Goal: Information Seeking & Learning: Learn about a topic

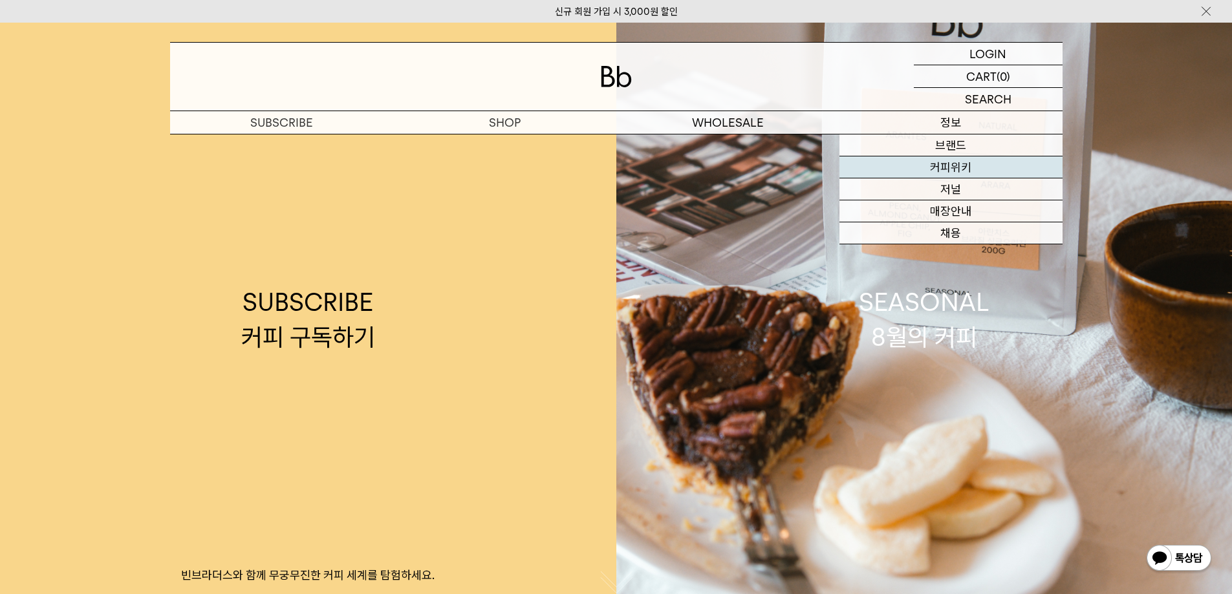
click at [960, 167] on link "커피위키" at bounding box center [950, 167] width 223 height 22
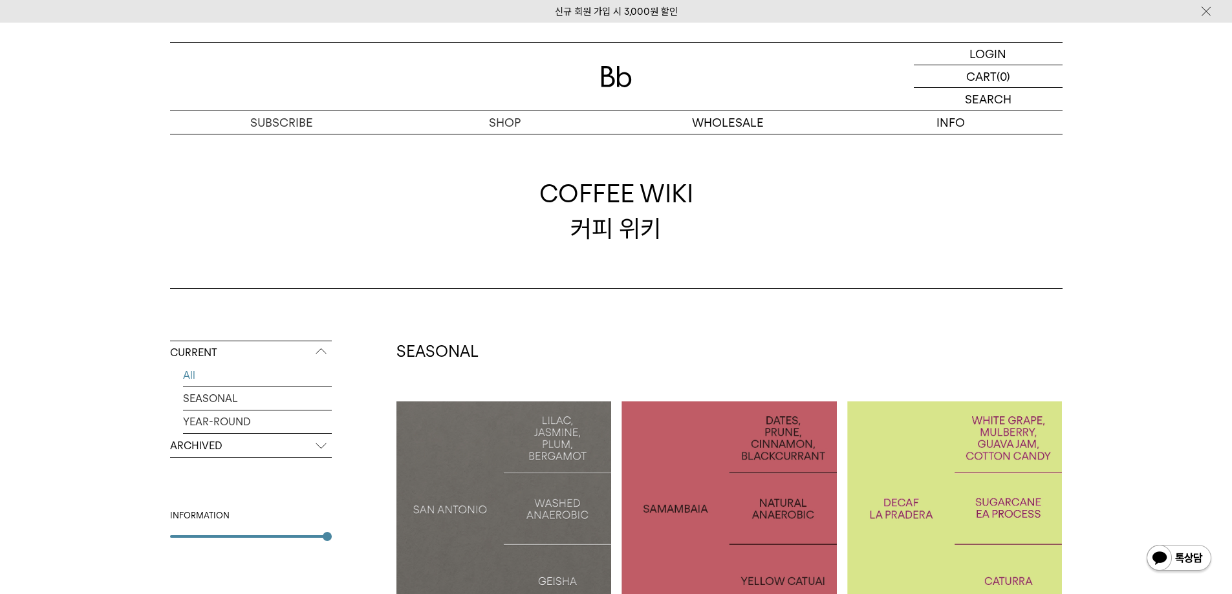
click at [286, 445] on p "ARCHIVED" at bounding box center [251, 446] width 162 height 23
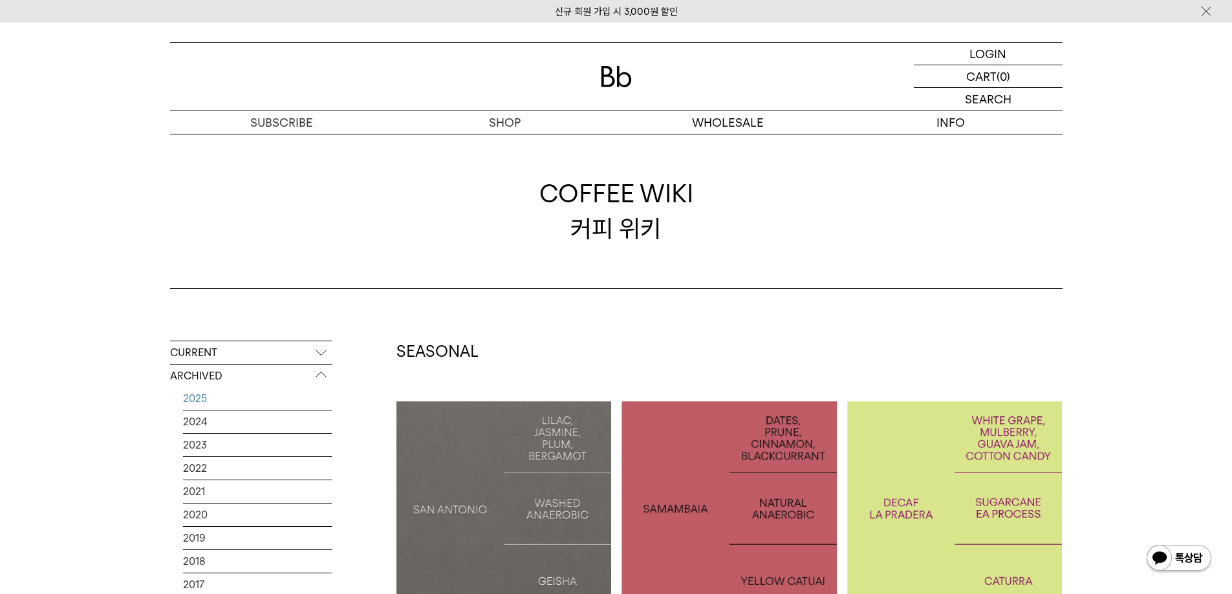
click at [219, 401] on link "2025" at bounding box center [257, 398] width 149 height 23
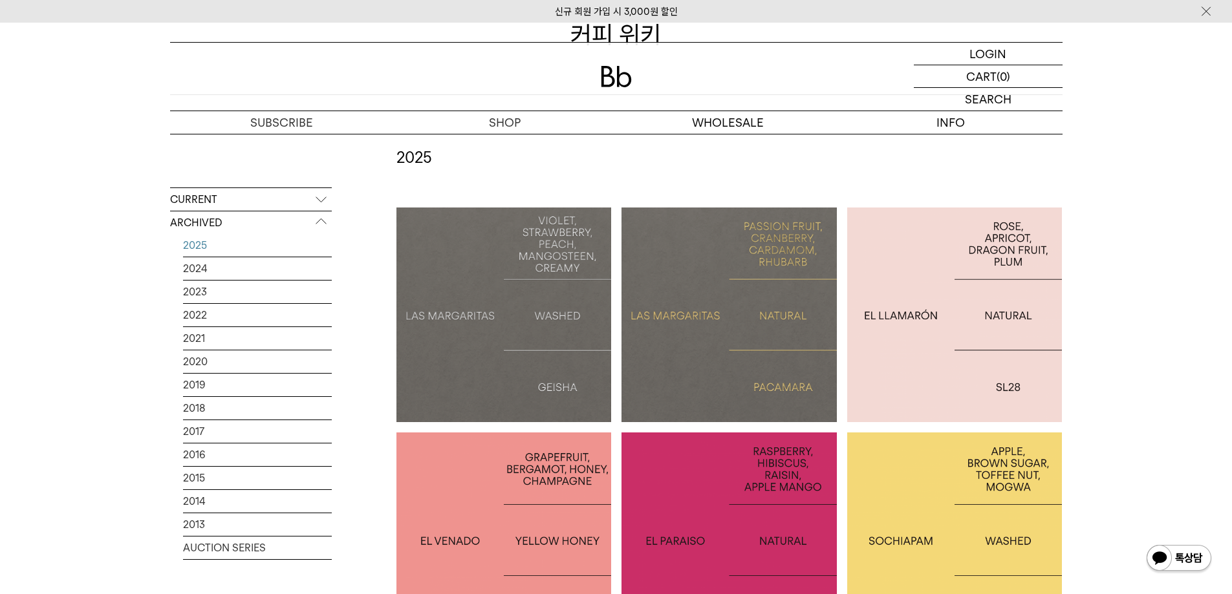
scroll to position [388, 0]
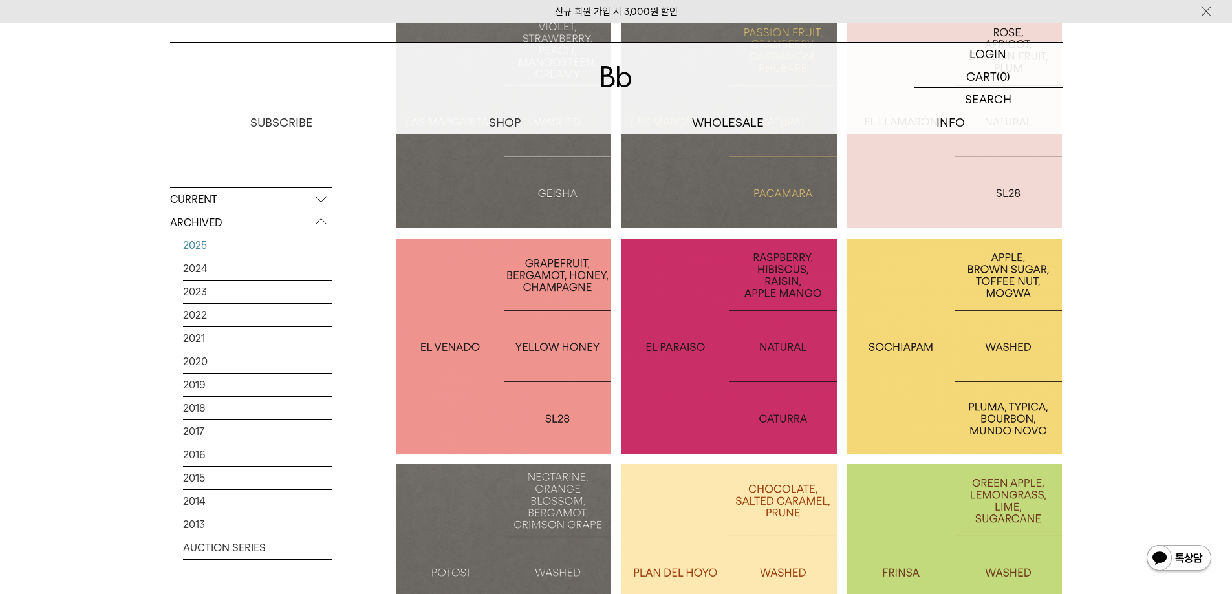
click at [945, 317] on div at bounding box center [954, 346] width 215 height 215
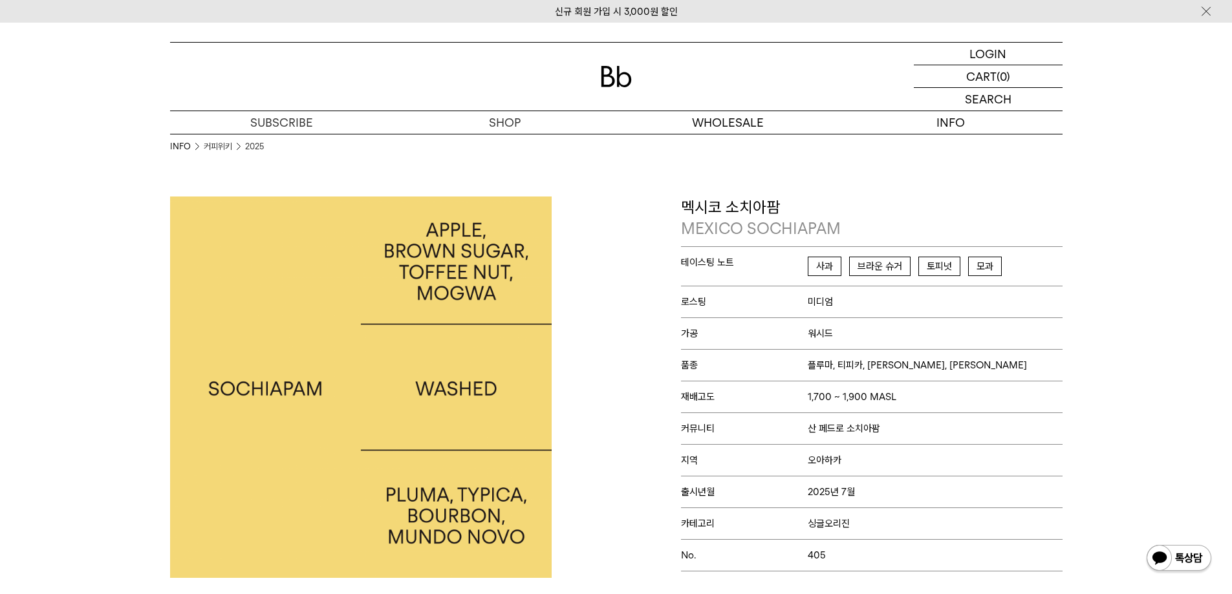
click at [658, 321] on div "멕시코 소치아팜 MEXICO SOCHIAPAM 테이스팅 노트 사과 브라운 슈거 토피넛 모과 로스팅 미디엄 가공 워시드 품종 플루마, 티피카, …" at bounding box center [842, 387] width 453 height 381
